Goal: Task Accomplishment & Management: Manage account settings

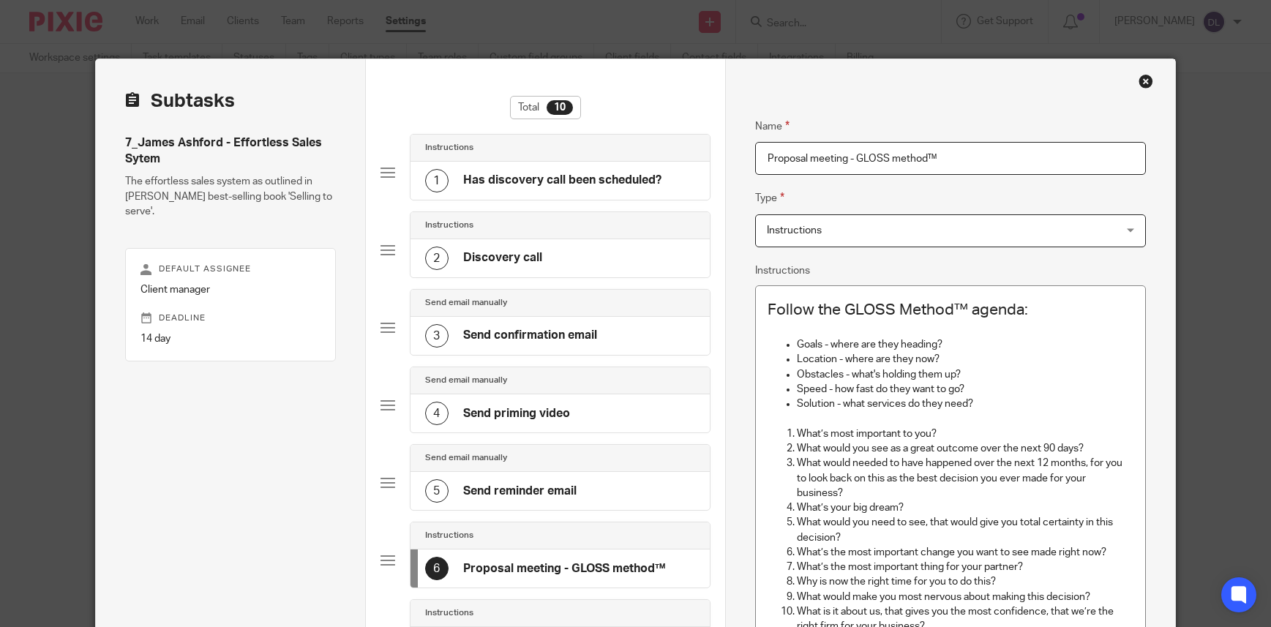
click at [1140, 80] on div "Close this dialog window" at bounding box center [1146, 81] width 15 height 15
click at [1139, 83] on div "Close this dialog window" at bounding box center [1146, 81] width 15 height 15
click at [1141, 81] on div "Close this dialog window" at bounding box center [1146, 81] width 15 height 15
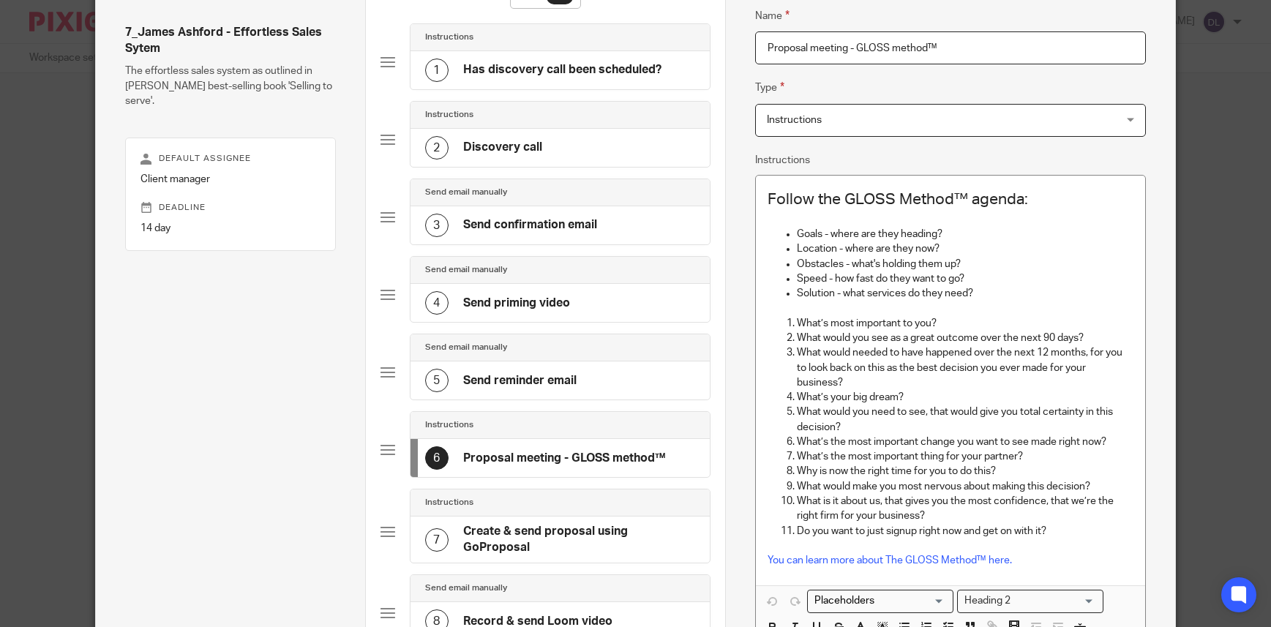
scroll to position [402, 0]
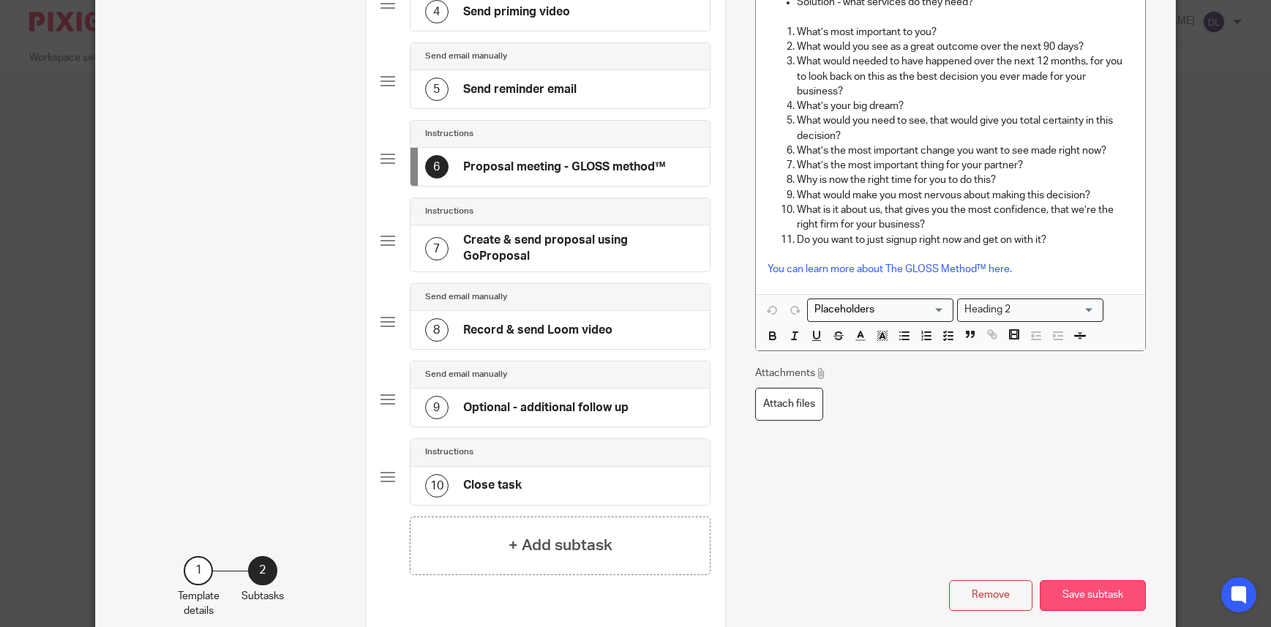
click at [1073, 586] on button "Save subtask" at bounding box center [1093, 595] width 106 height 31
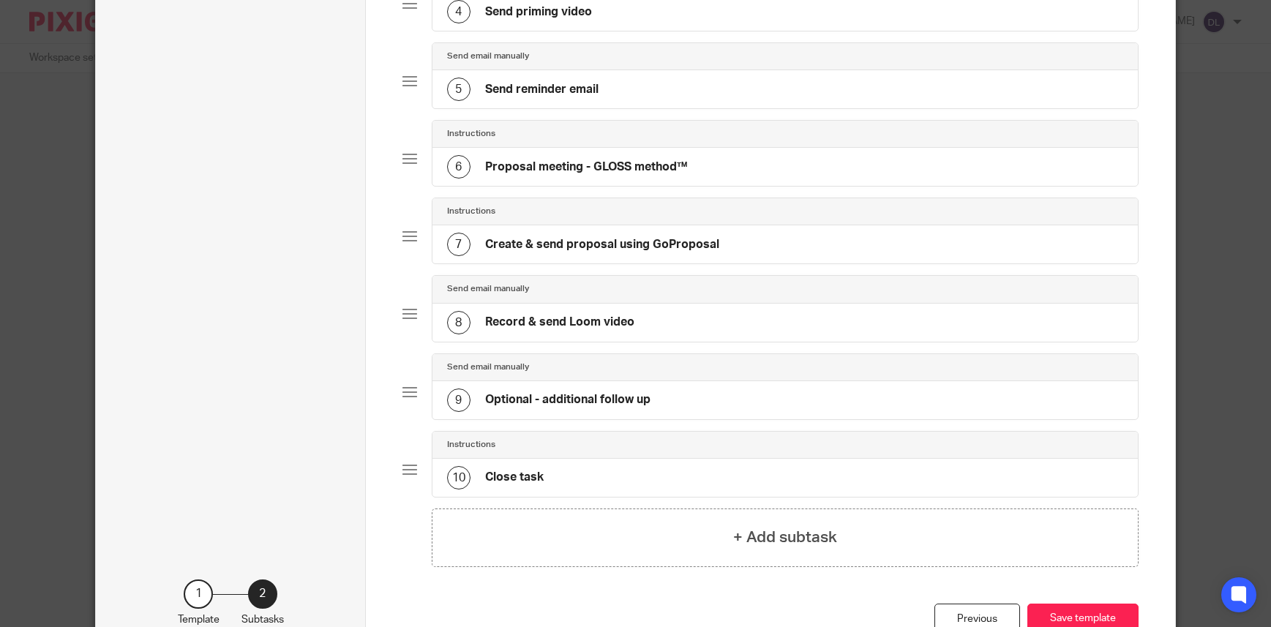
scroll to position [0, 0]
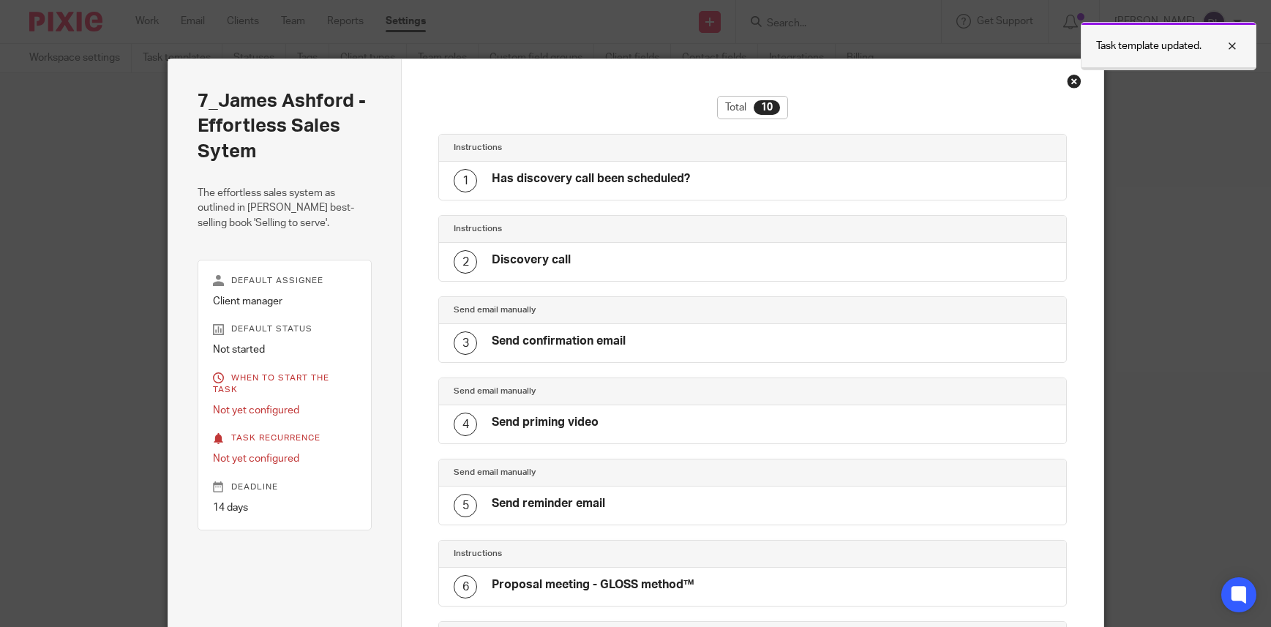
drag, startPoint x: 1229, startPoint y: 47, endPoint x: 1204, endPoint y: 56, distance: 26.4
click at [1229, 47] on div at bounding box center [1221, 46] width 40 height 18
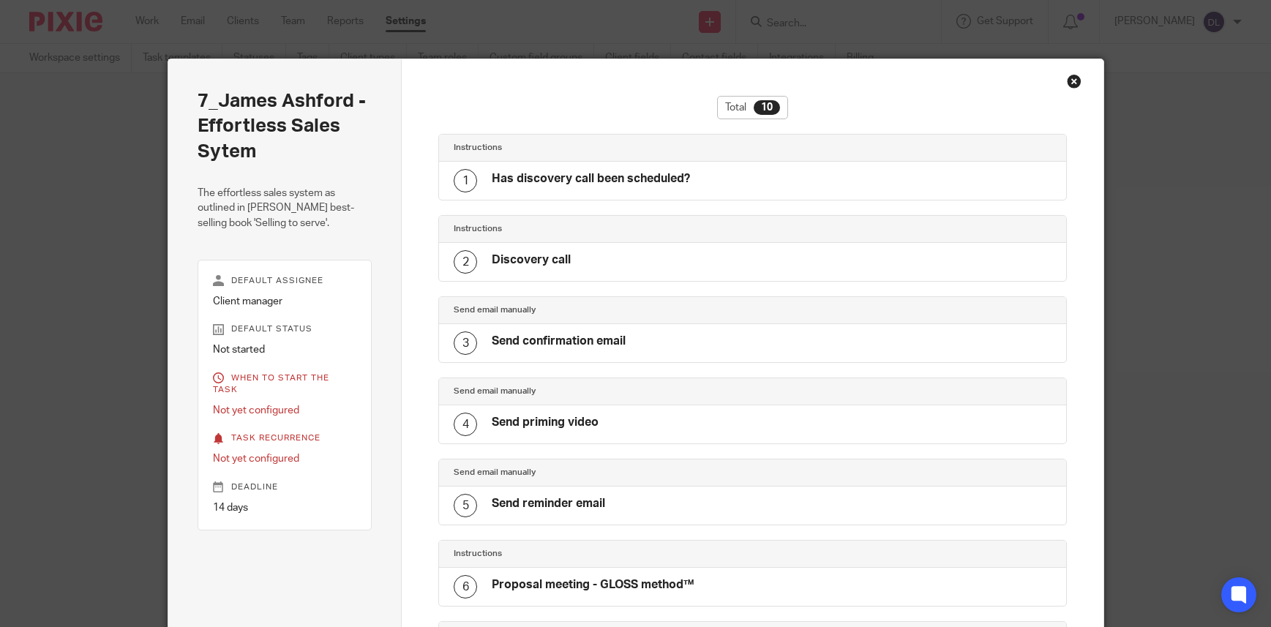
click at [1070, 79] on div "Close this dialog window" at bounding box center [1074, 81] width 15 height 15
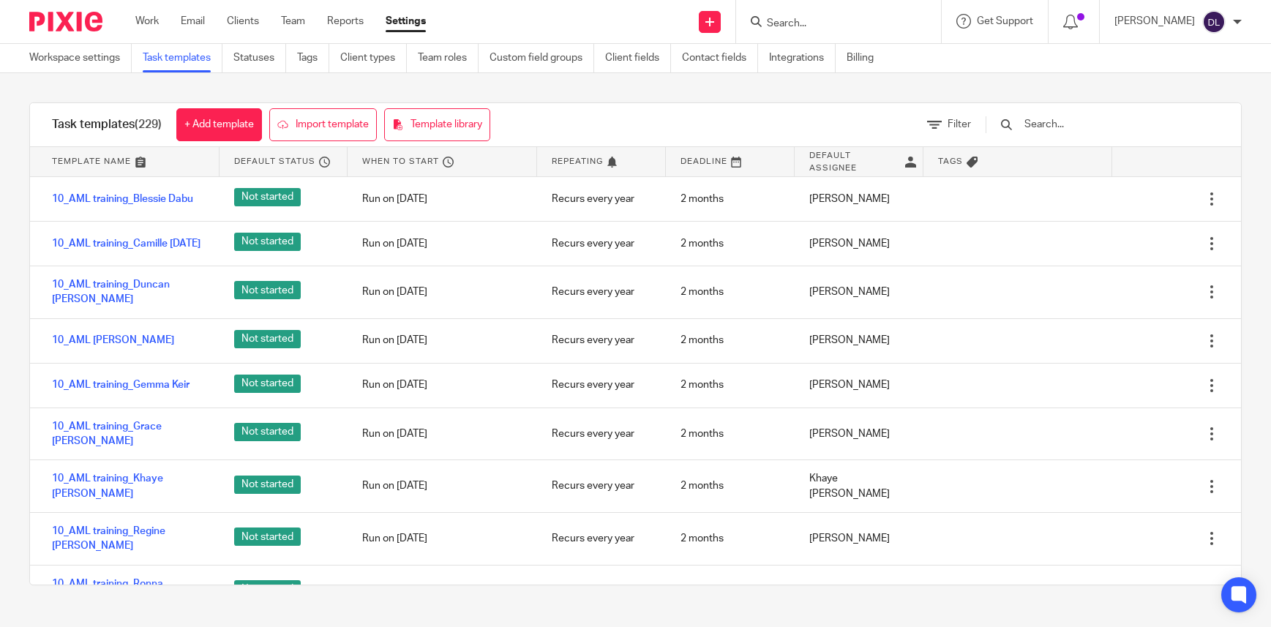
click at [831, 18] on input "Search" at bounding box center [831, 24] width 132 height 13
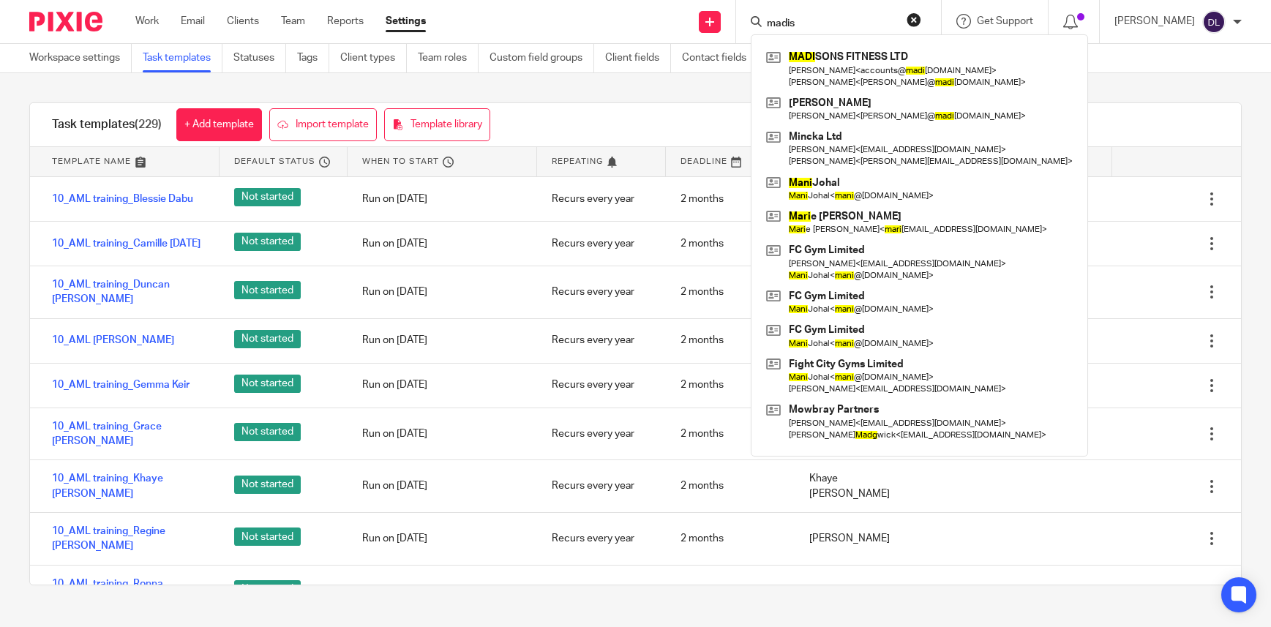
type input "madiso"
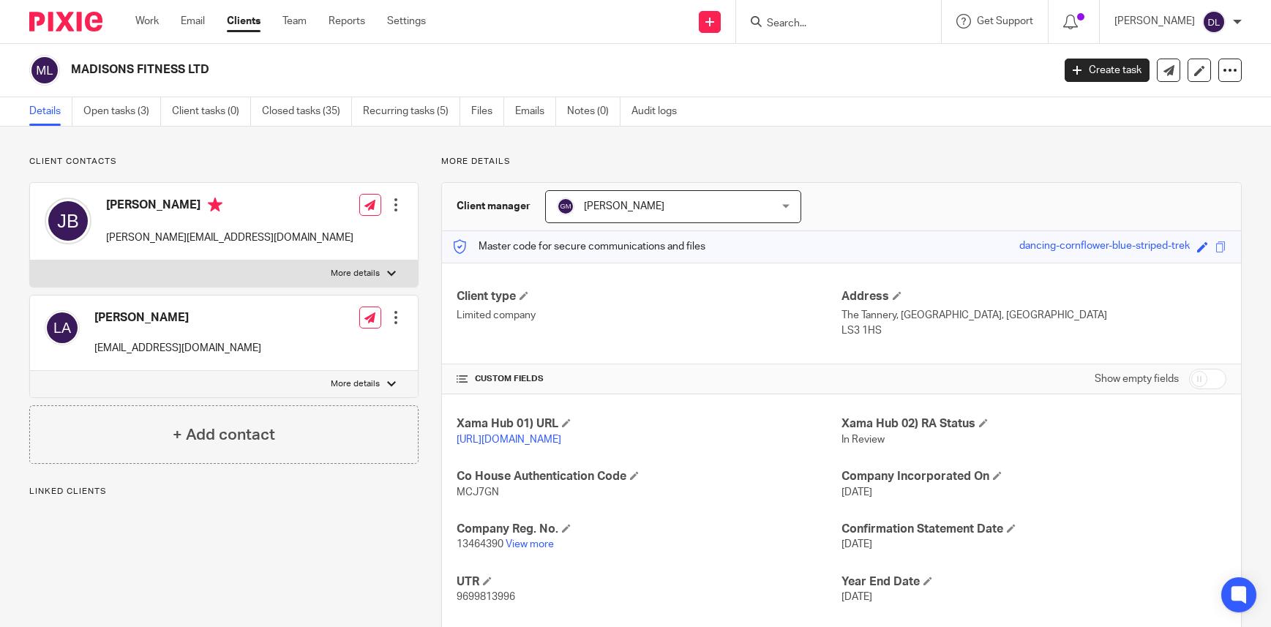
click at [809, 25] on input "Search" at bounding box center [831, 24] width 132 height 13
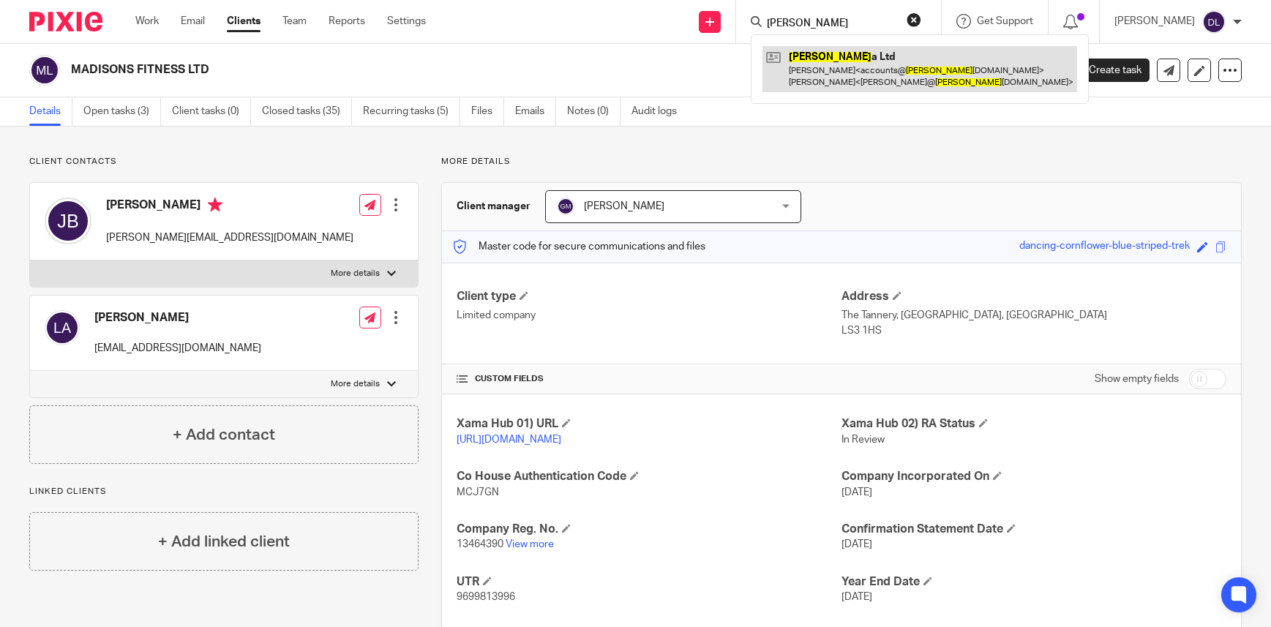
type input "minck"
click at [809, 77] on link at bounding box center [919, 68] width 315 height 45
